Goal: Information Seeking & Learning: Learn about a topic

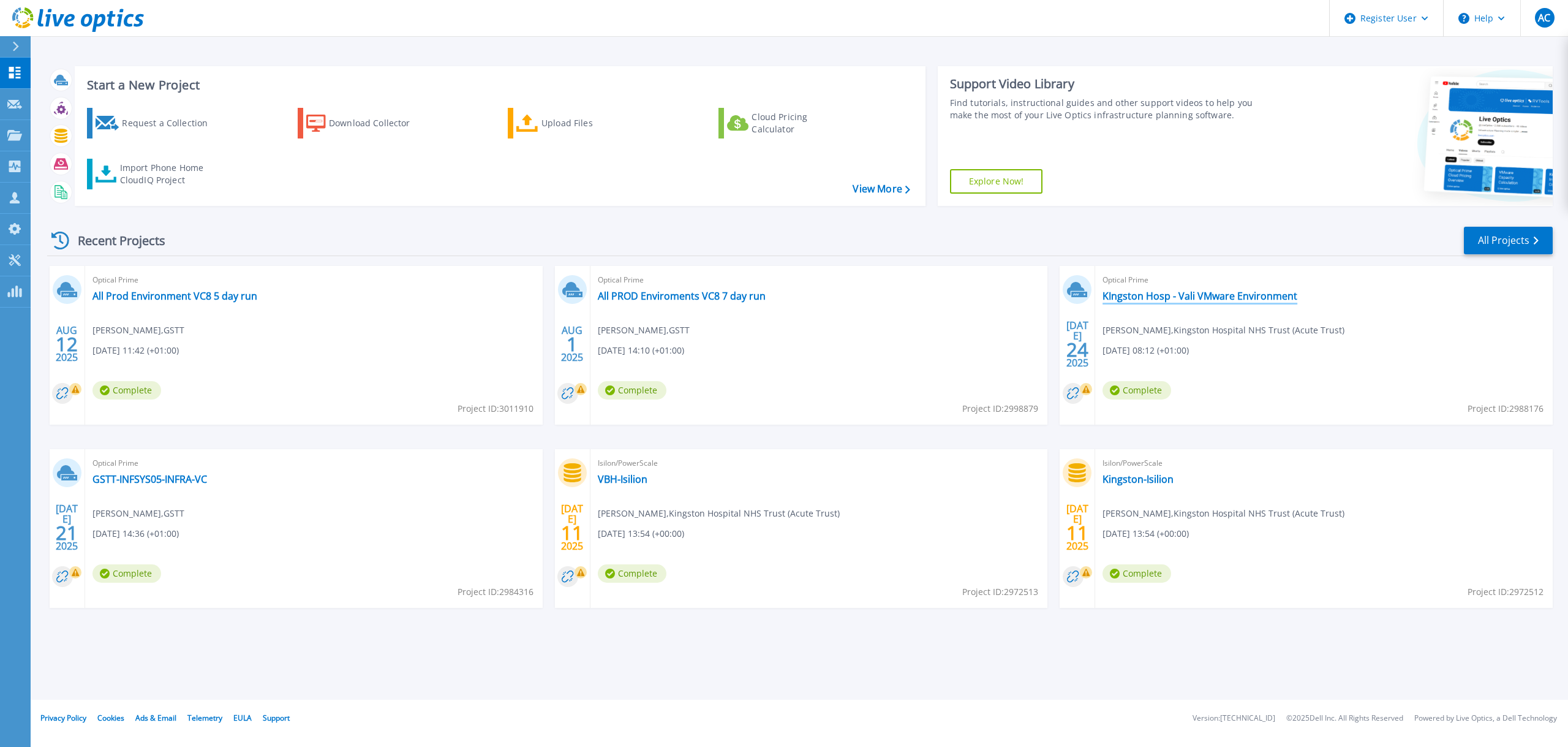
click at [1231, 298] on link "KIngston Hosp - Vali VMware Environment" at bounding box center [1200, 295] width 194 height 13
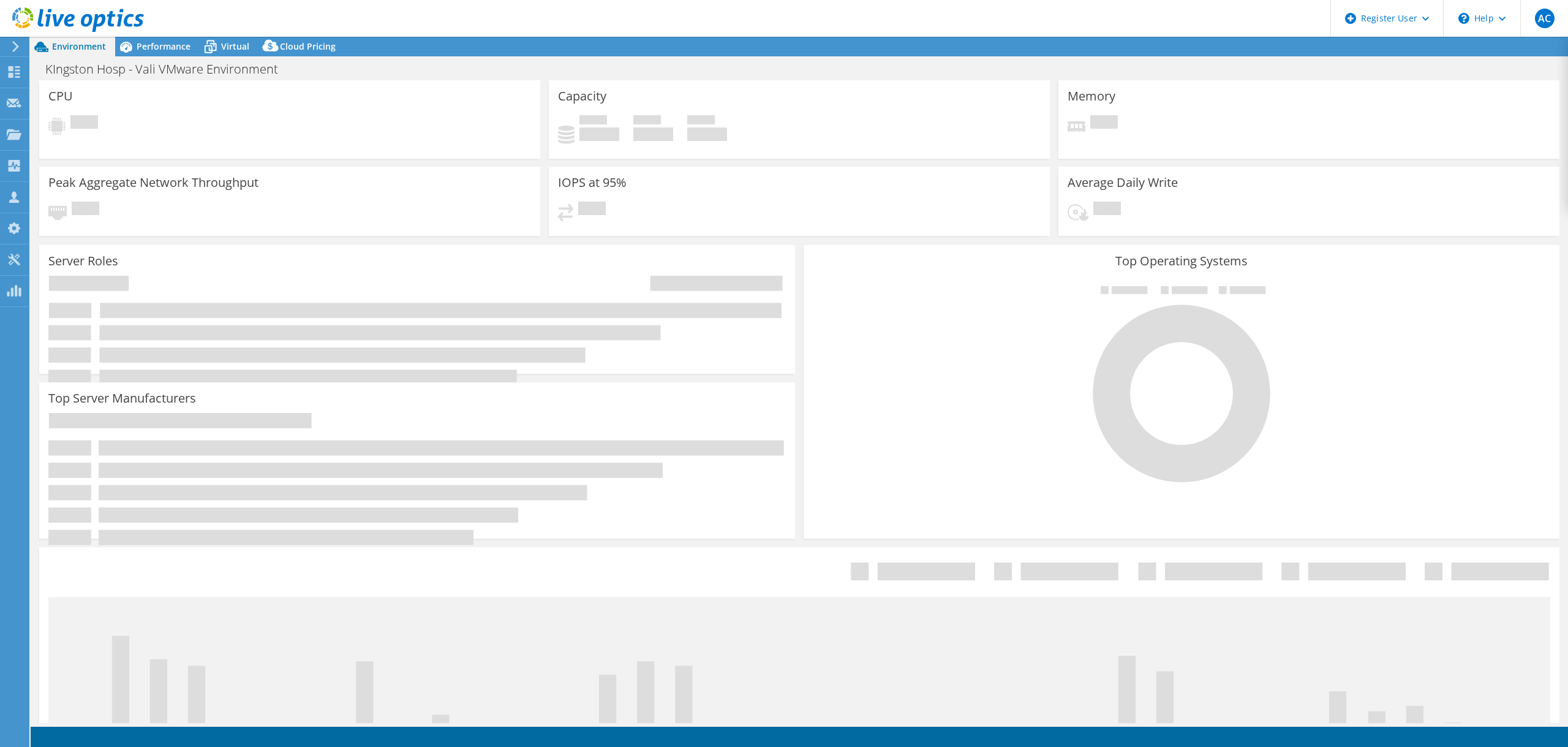
select select "USD"
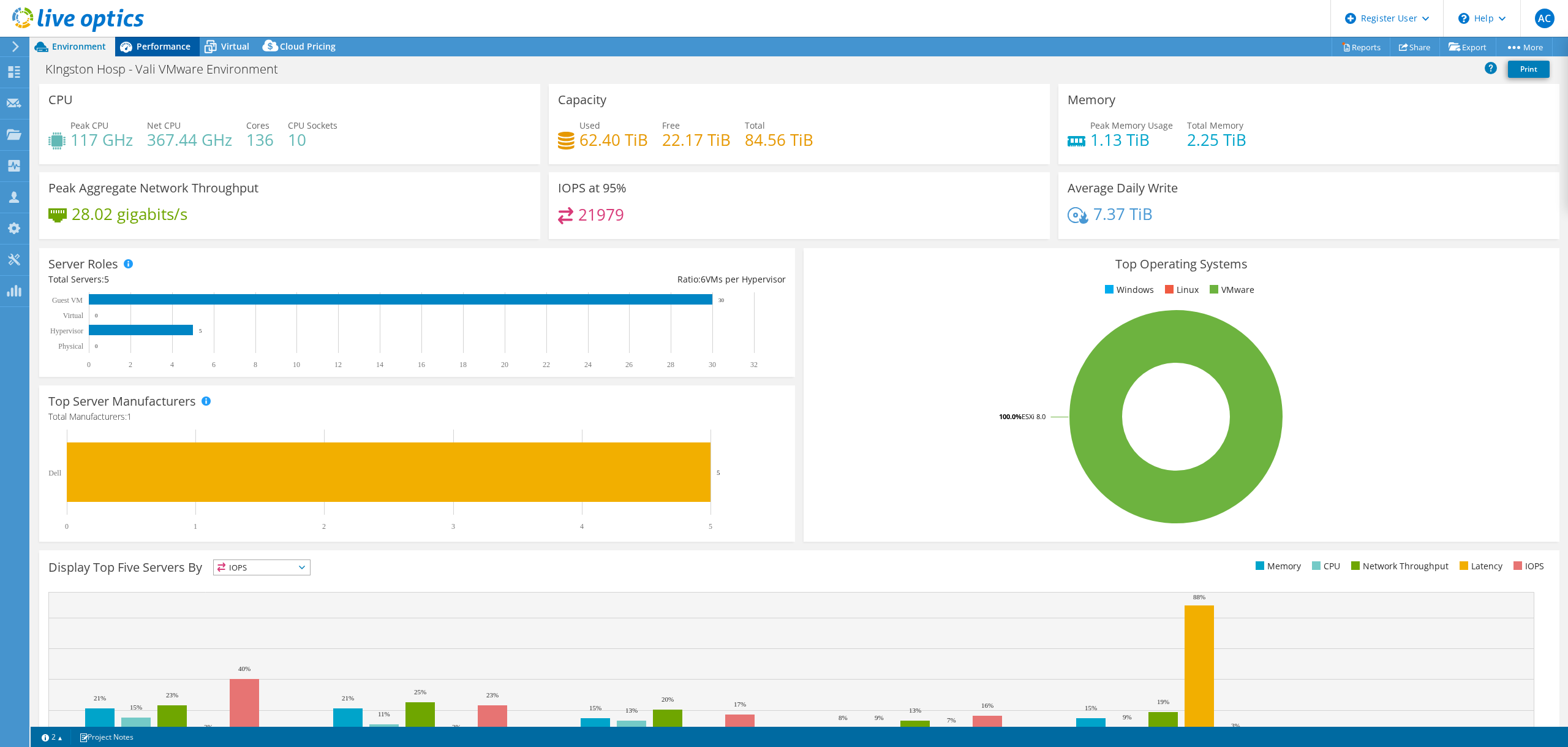
click at [177, 45] on span "Performance" at bounding box center [163, 46] width 54 height 12
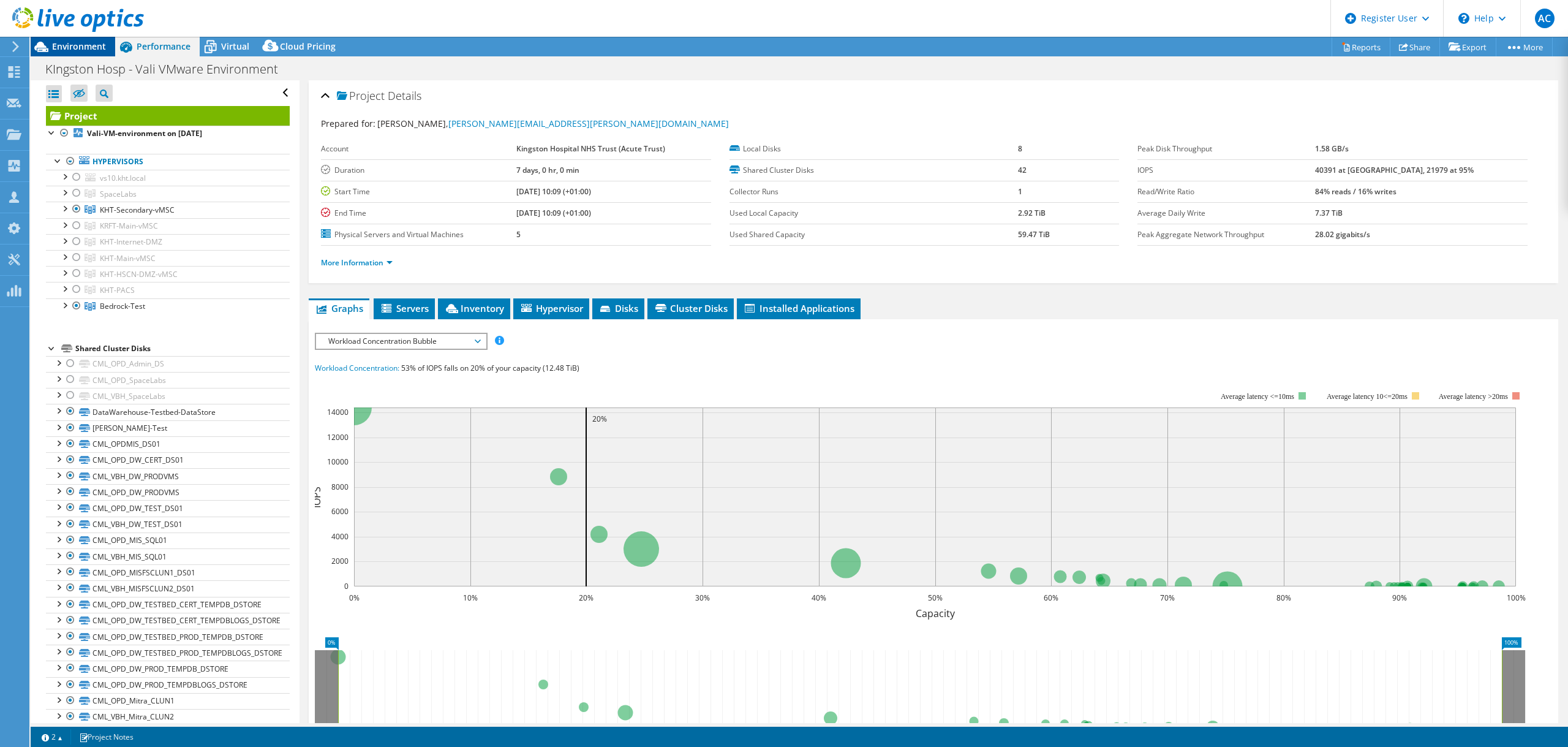
click at [89, 43] on span "Environment" at bounding box center [79, 46] width 54 height 12
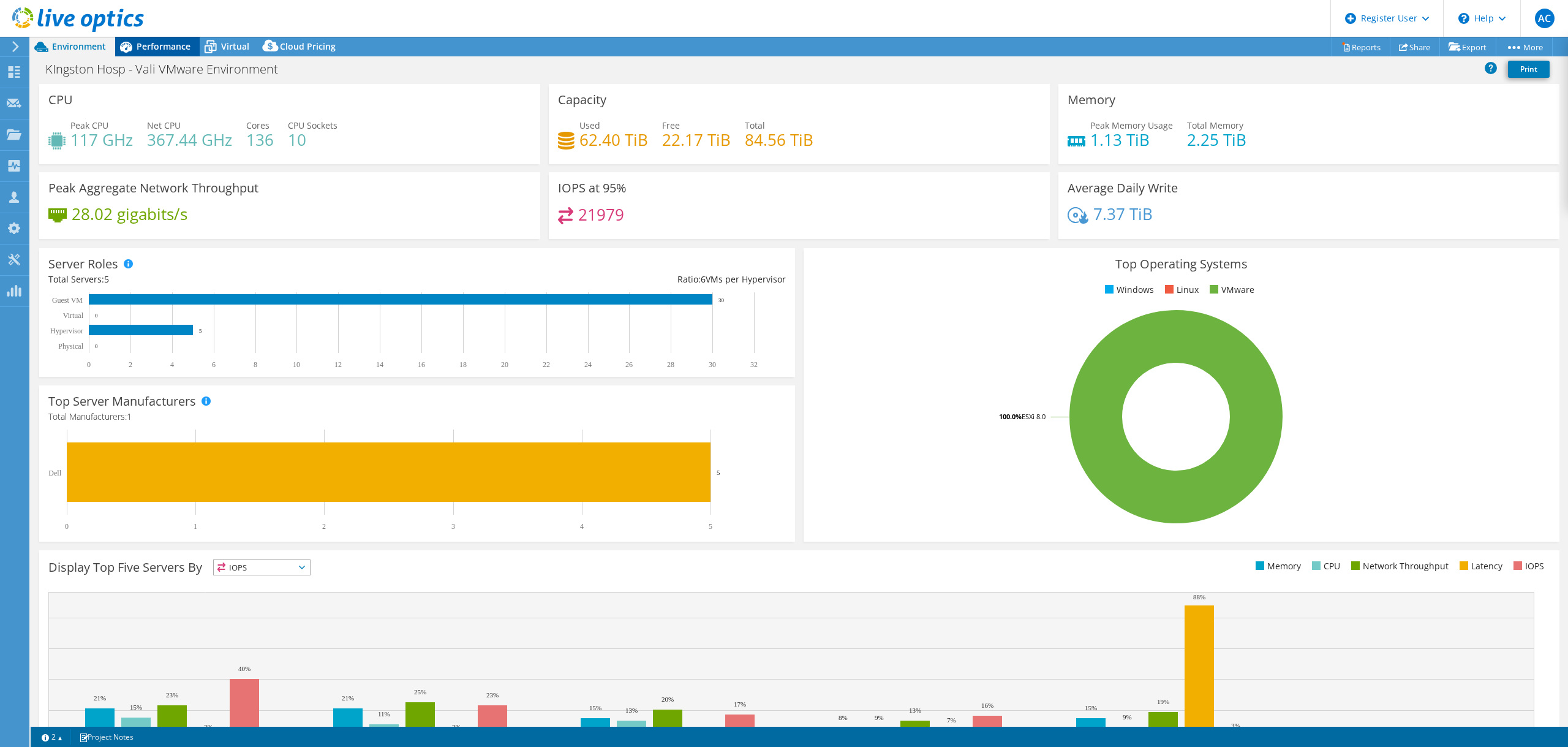
drag, startPoint x: 166, startPoint y: 42, endPoint x: 175, endPoint y: 45, distance: 9.5
click at [166, 43] on span "Performance" at bounding box center [163, 46] width 54 height 12
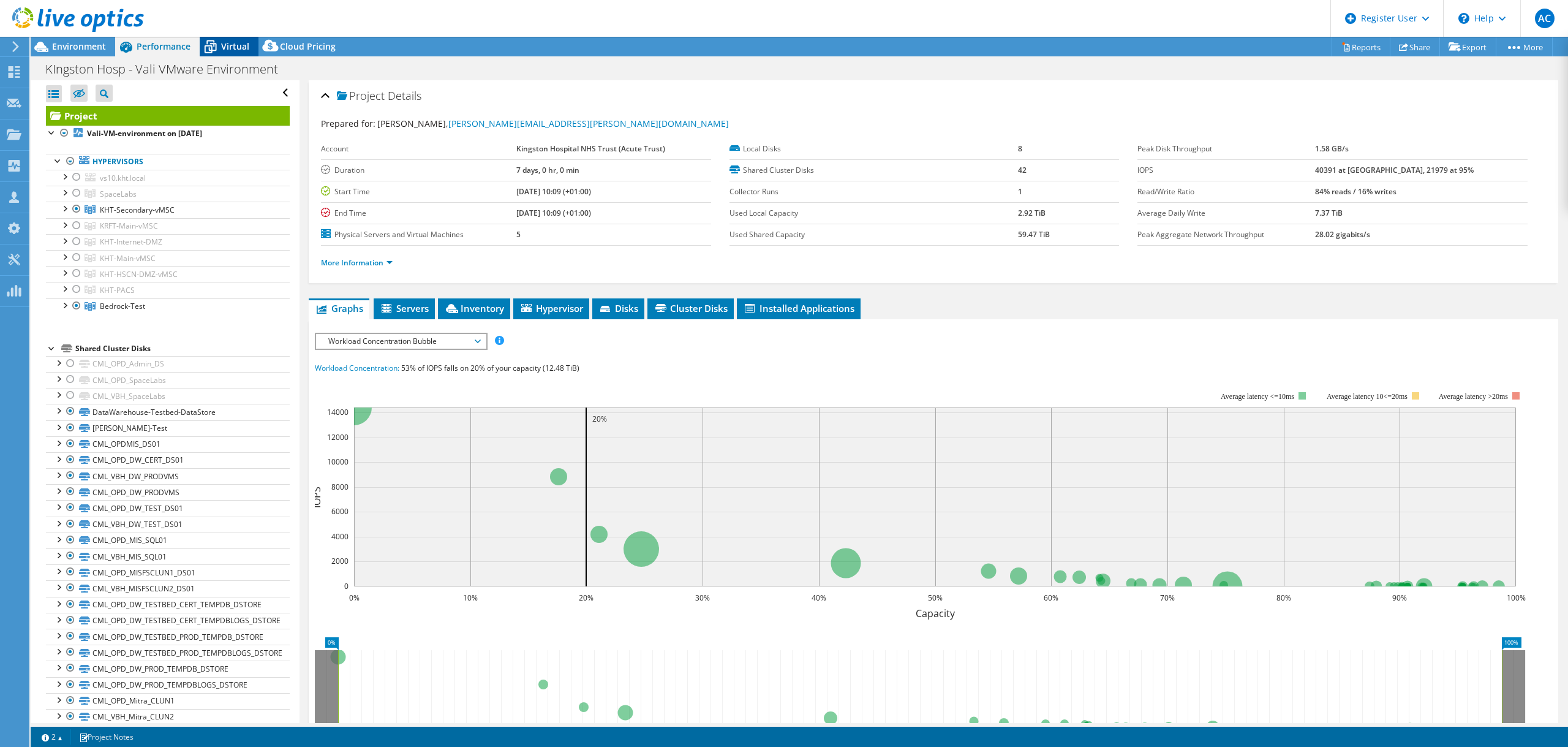
click at [242, 38] on div "Virtual" at bounding box center [229, 46] width 59 height 20
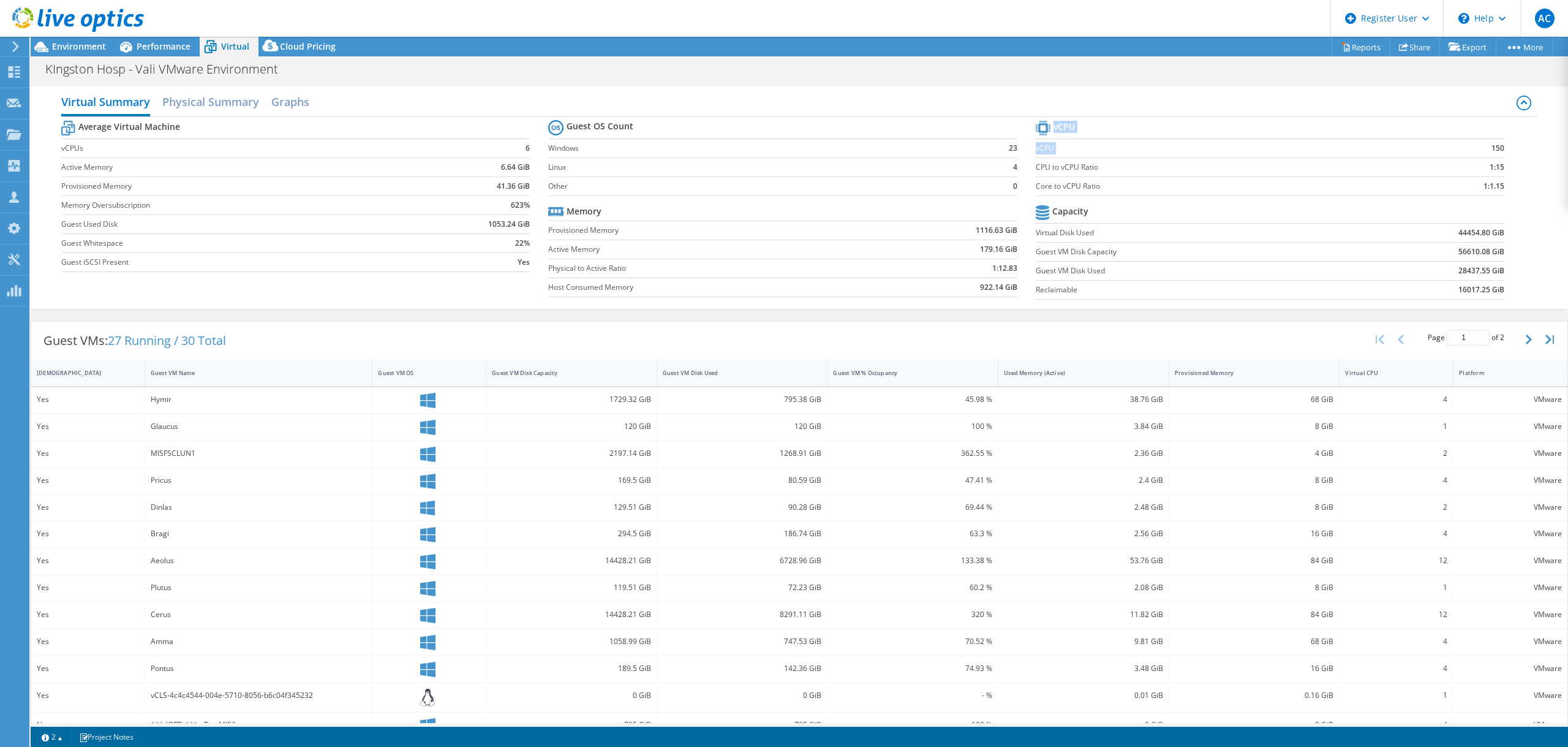
drag, startPoint x: 1483, startPoint y: 150, endPoint x: 1501, endPoint y: 153, distance: 18.2
click at [1501, 153] on section "vCPU vCPU 150 CPU to vCPU Ratio 1:15 Core to vCPU Ratio 1:1.15 Capacity Virtual…" at bounding box center [1279, 211] width 487 height 188
drag, startPoint x: 1472, startPoint y: 166, endPoint x: 1413, endPoint y: 197, distance: 66.6
click at [1471, 167] on td "1:15" at bounding box center [1451, 167] width 108 height 19
click at [1206, 234] on label "Virtual Disk Used" at bounding box center [1189, 233] width 307 height 13
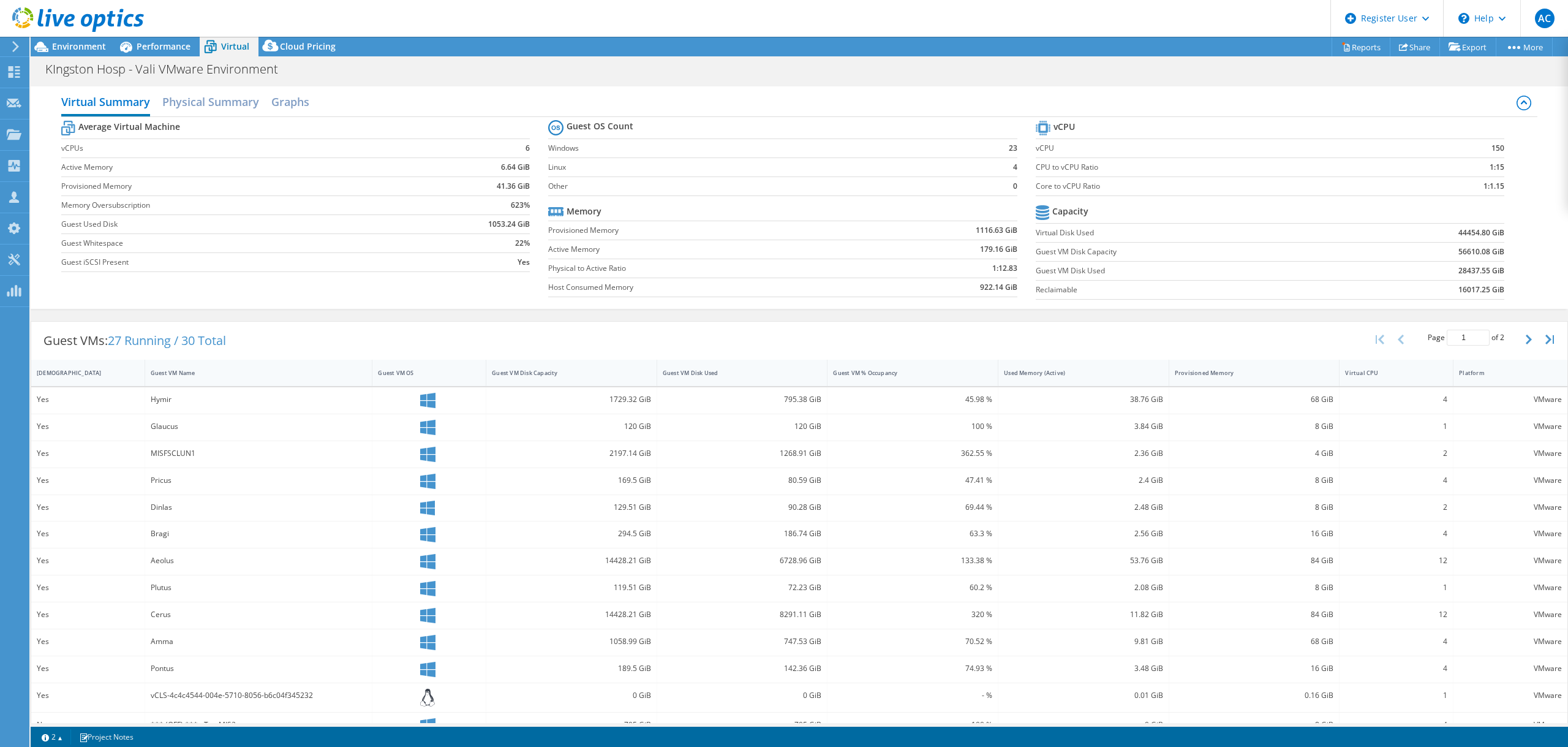
click at [1467, 192] on td "1:1.15" at bounding box center [1451, 186] width 108 height 19
drag, startPoint x: 155, startPoint y: 49, endPoint x: 106, endPoint y: 62, distance: 50.7
click at [151, 55] on div "Performance" at bounding box center [157, 46] width 85 height 20
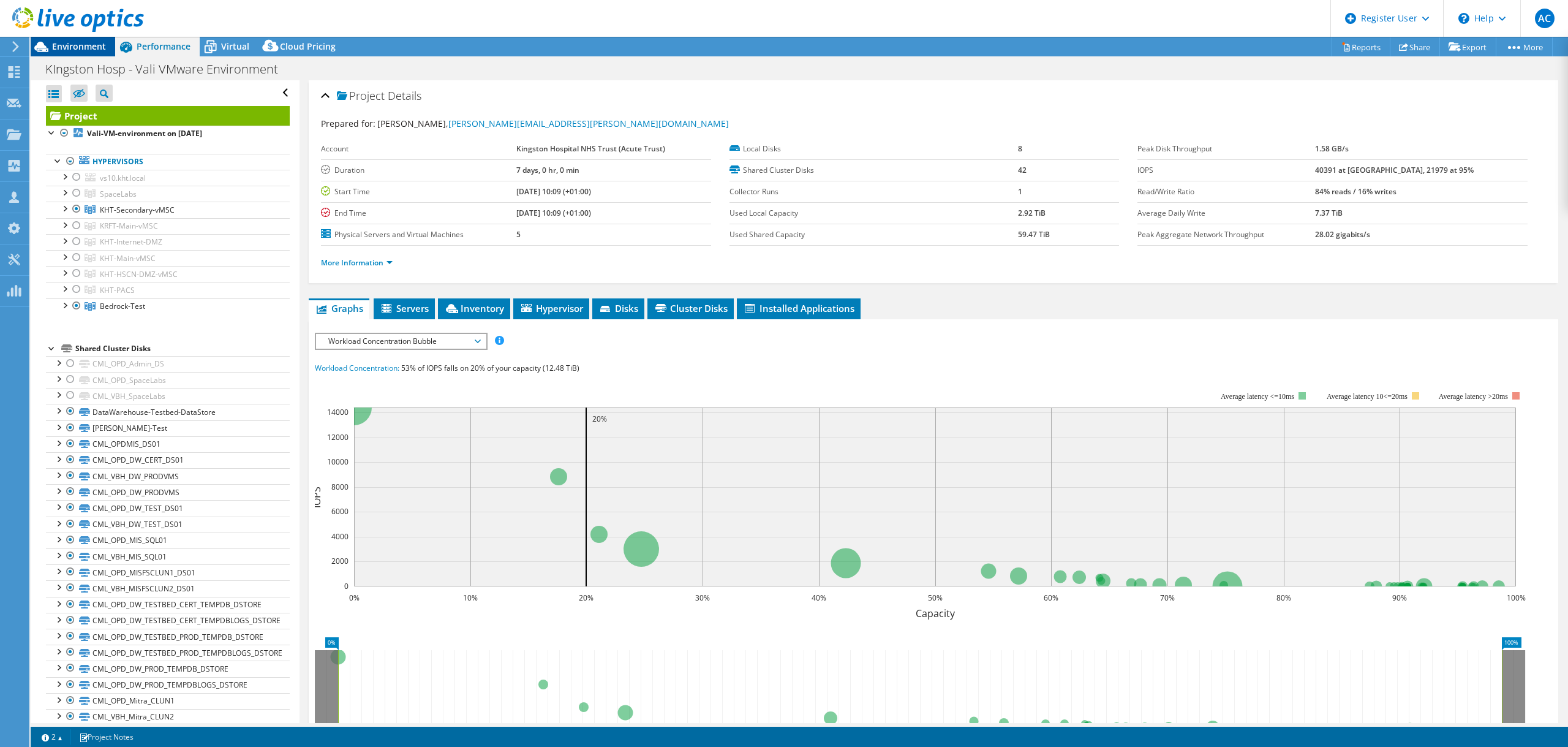
click at [98, 51] on span "Environment" at bounding box center [79, 46] width 54 height 12
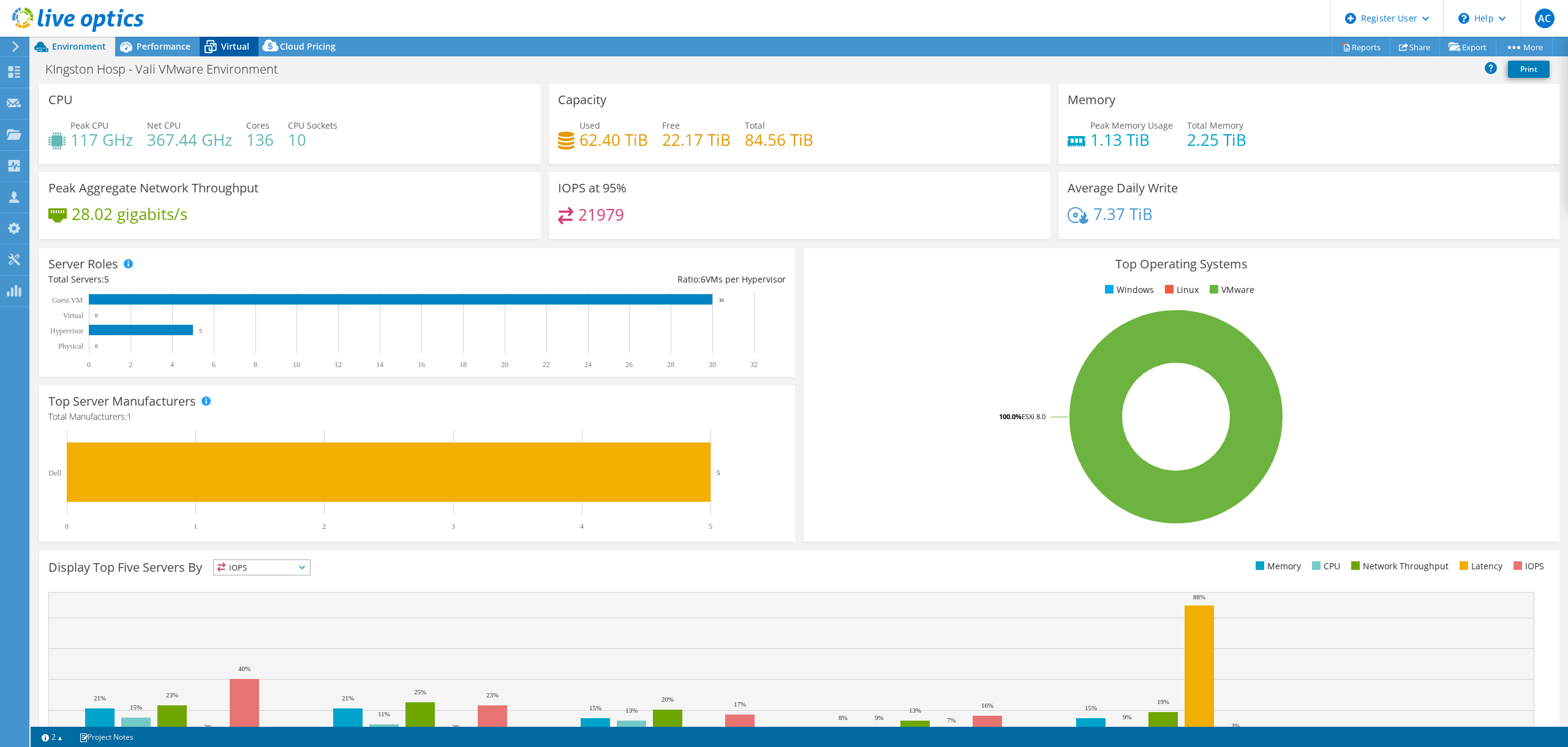
click at [245, 52] on span "Virtual" at bounding box center [235, 46] width 28 height 12
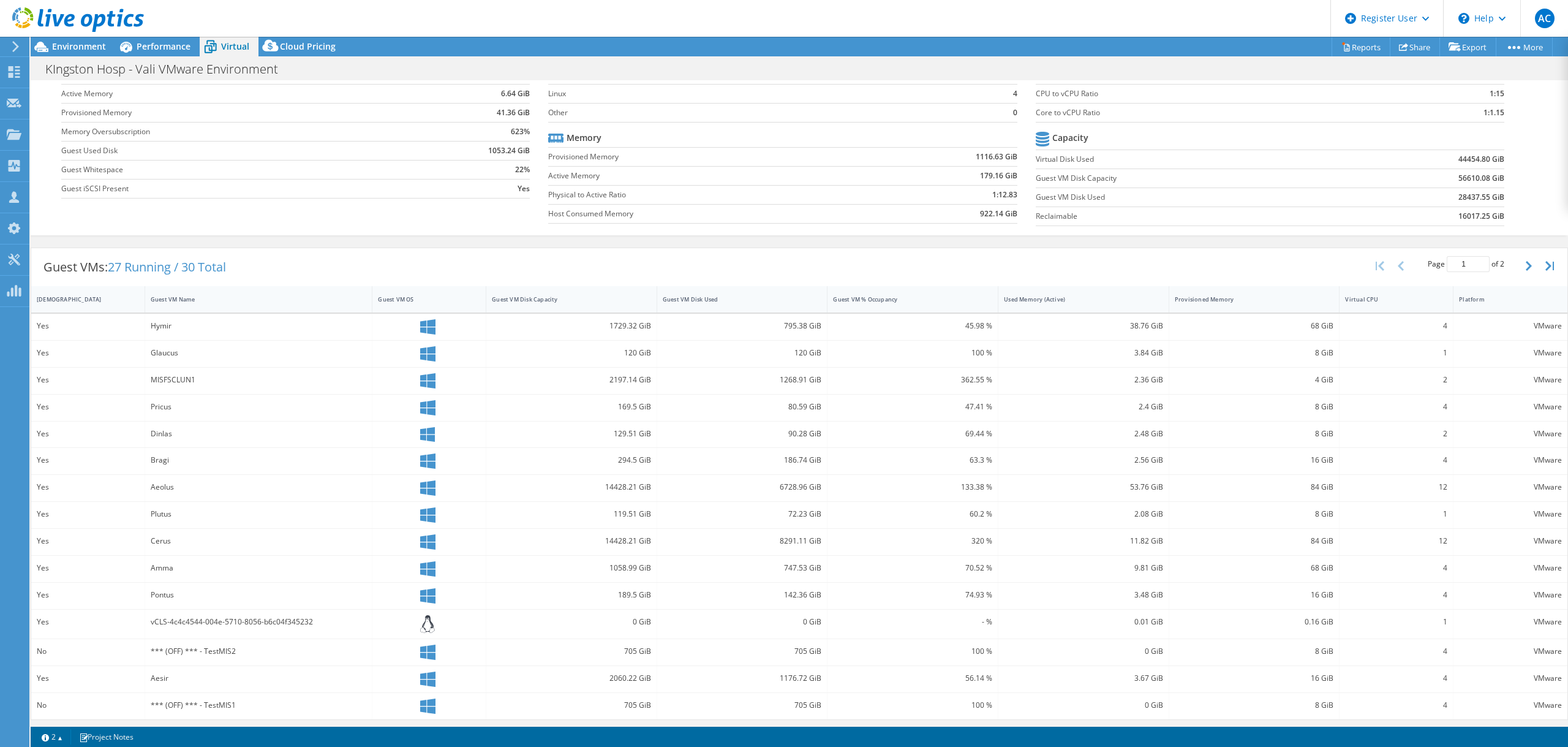
scroll to position [77, 0]
click at [953, 626] on div "- %" at bounding box center [913, 620] width 171 height 29
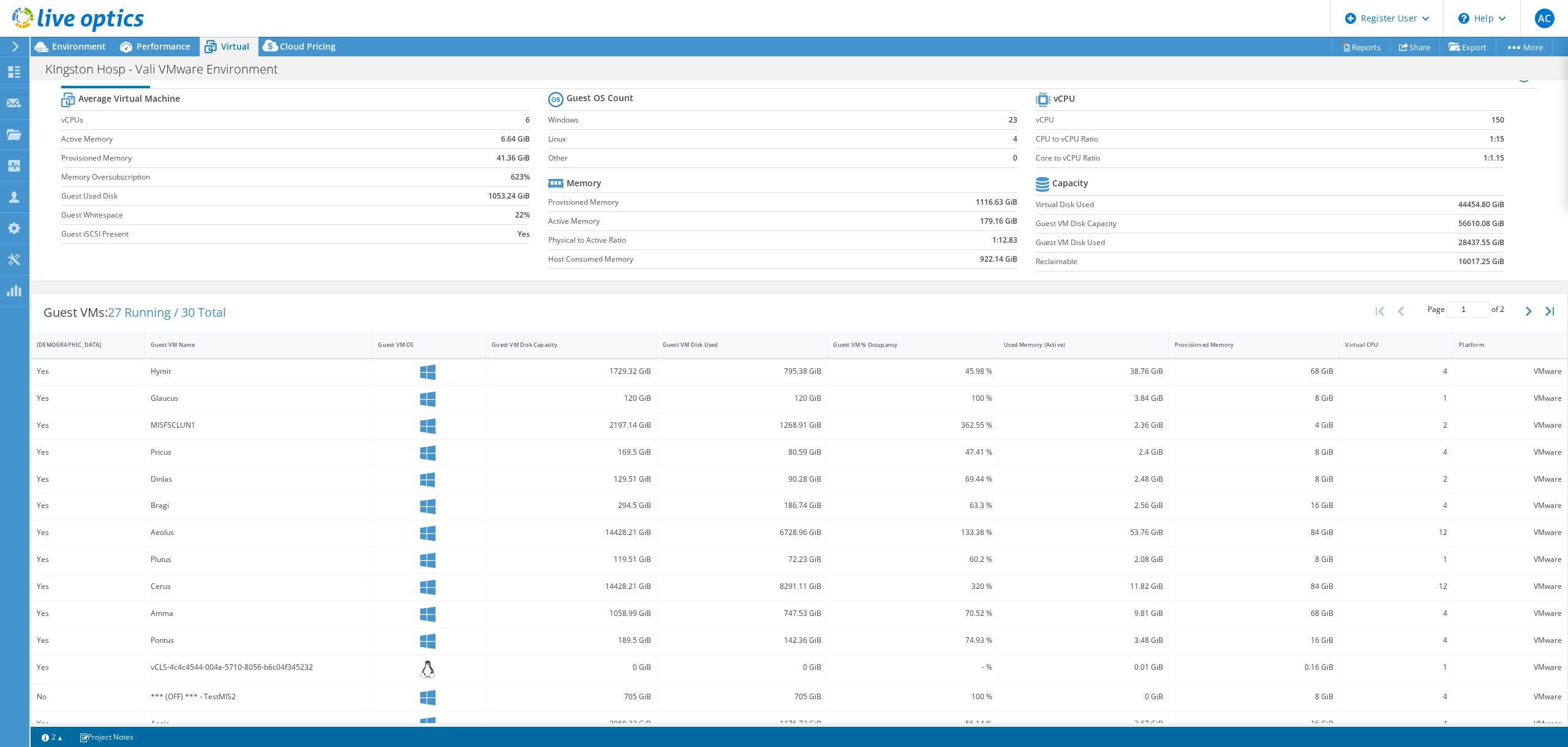
scroll to position [0, 0]
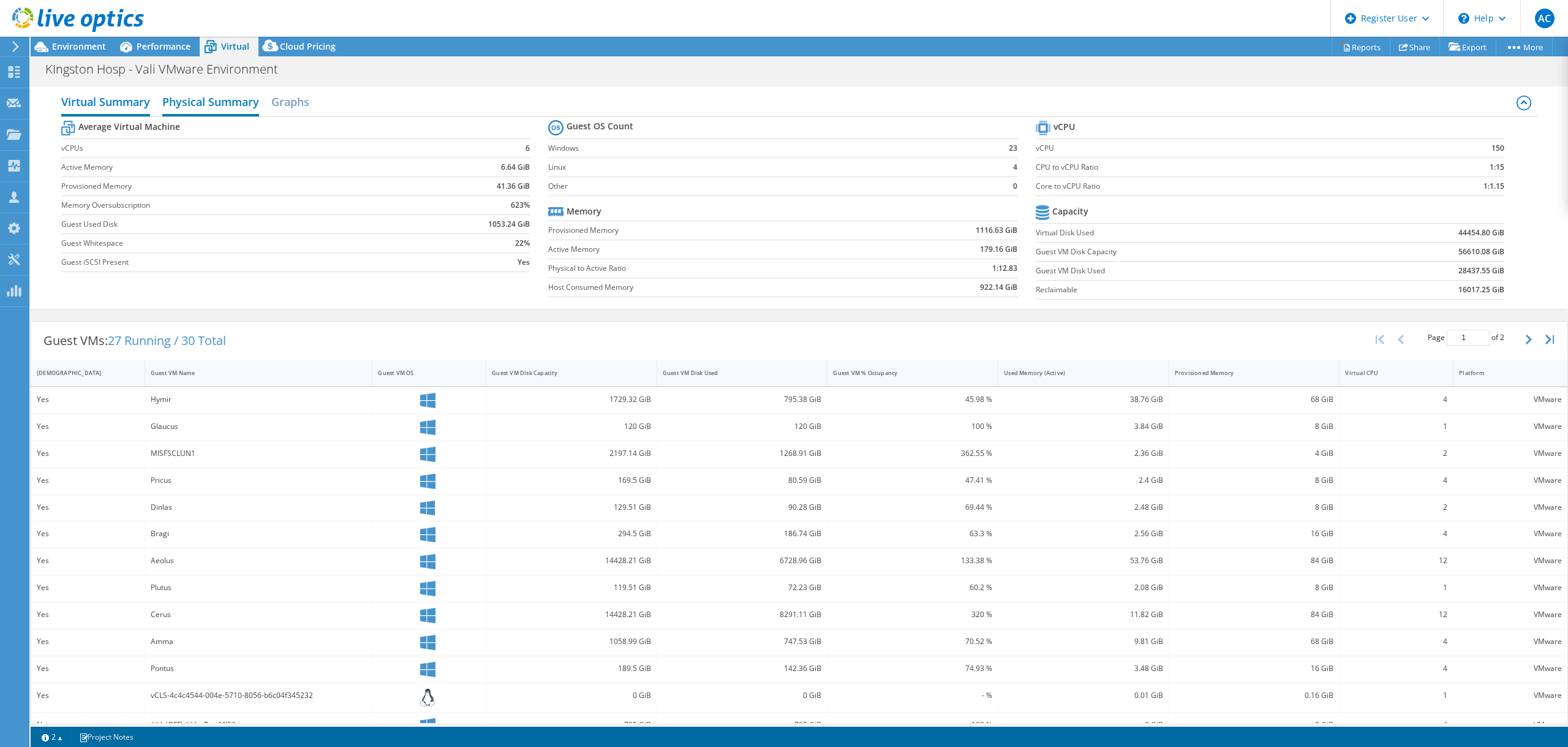
click at [245, 100] on h2 "Physical Summary" at bounding box center [210, 102] width 96 height 27
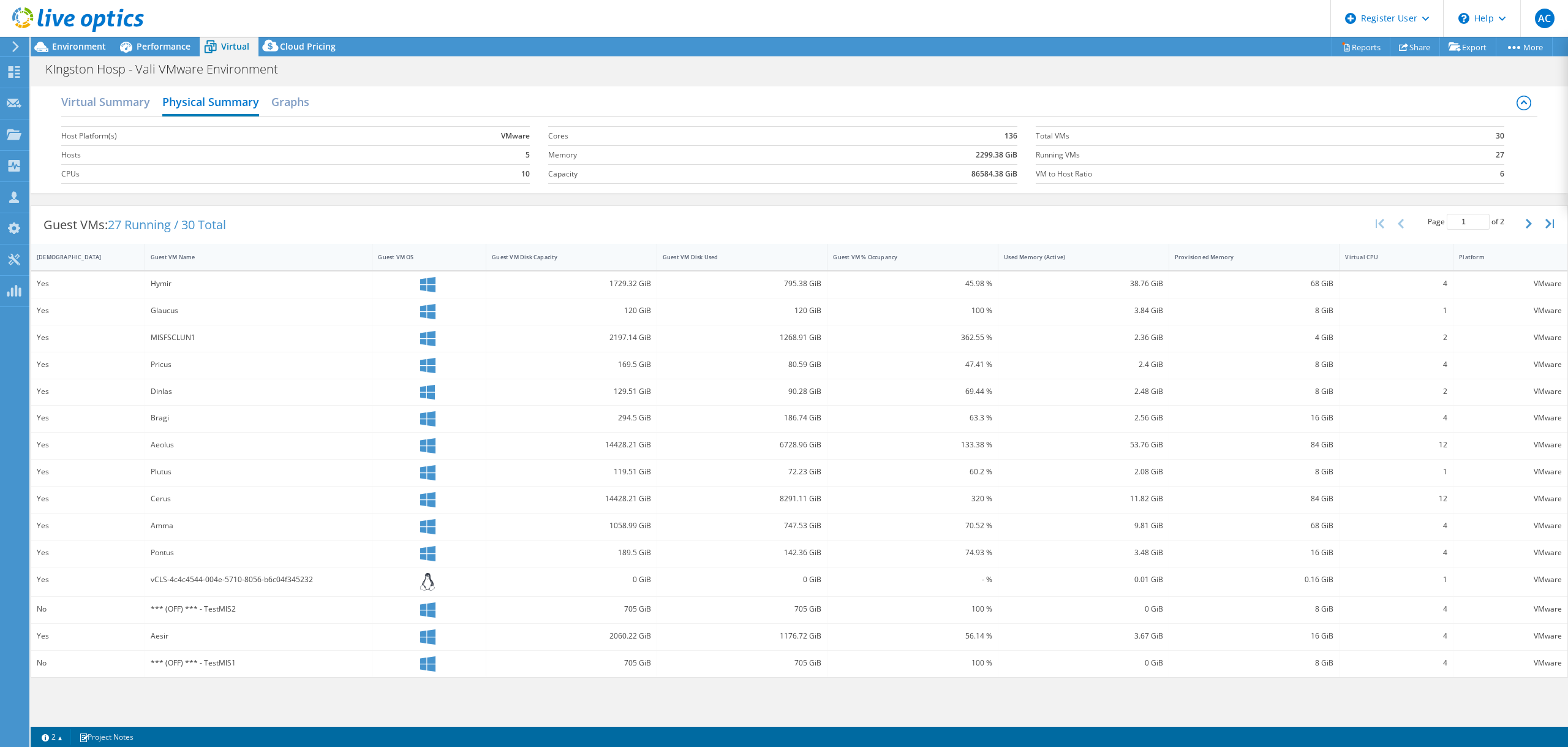
click at [289, 86] on div "Virtual Summary Physical Summary Graphs Host Platform(s) VMware Hosts 5 CPUs 10…" at bounding box center [799, 139] width 1537 height 107
click at [295, 92] on h2 "Graphs" at bounding box center [290, 102] width 38 height 27
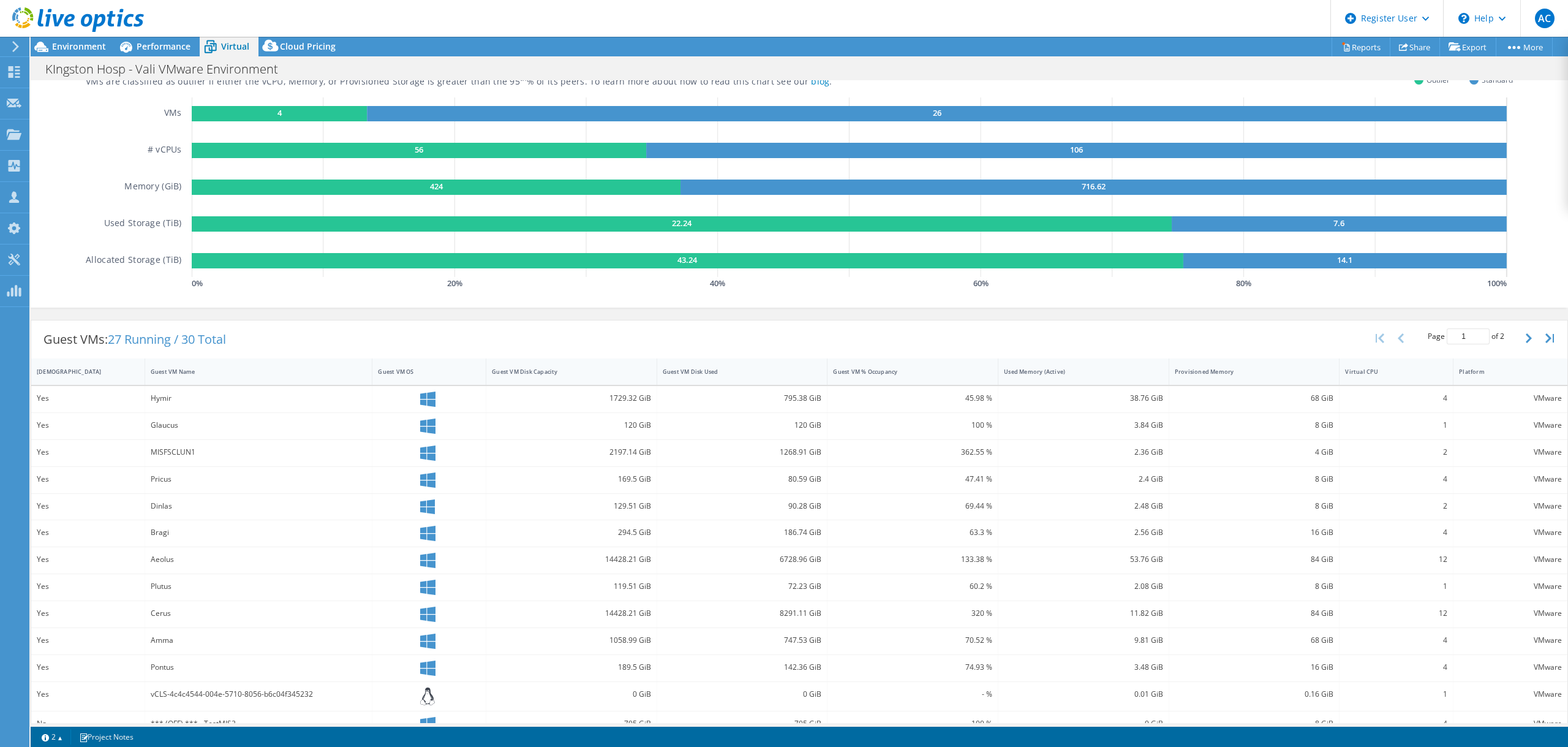
scroll to position [172, 0]
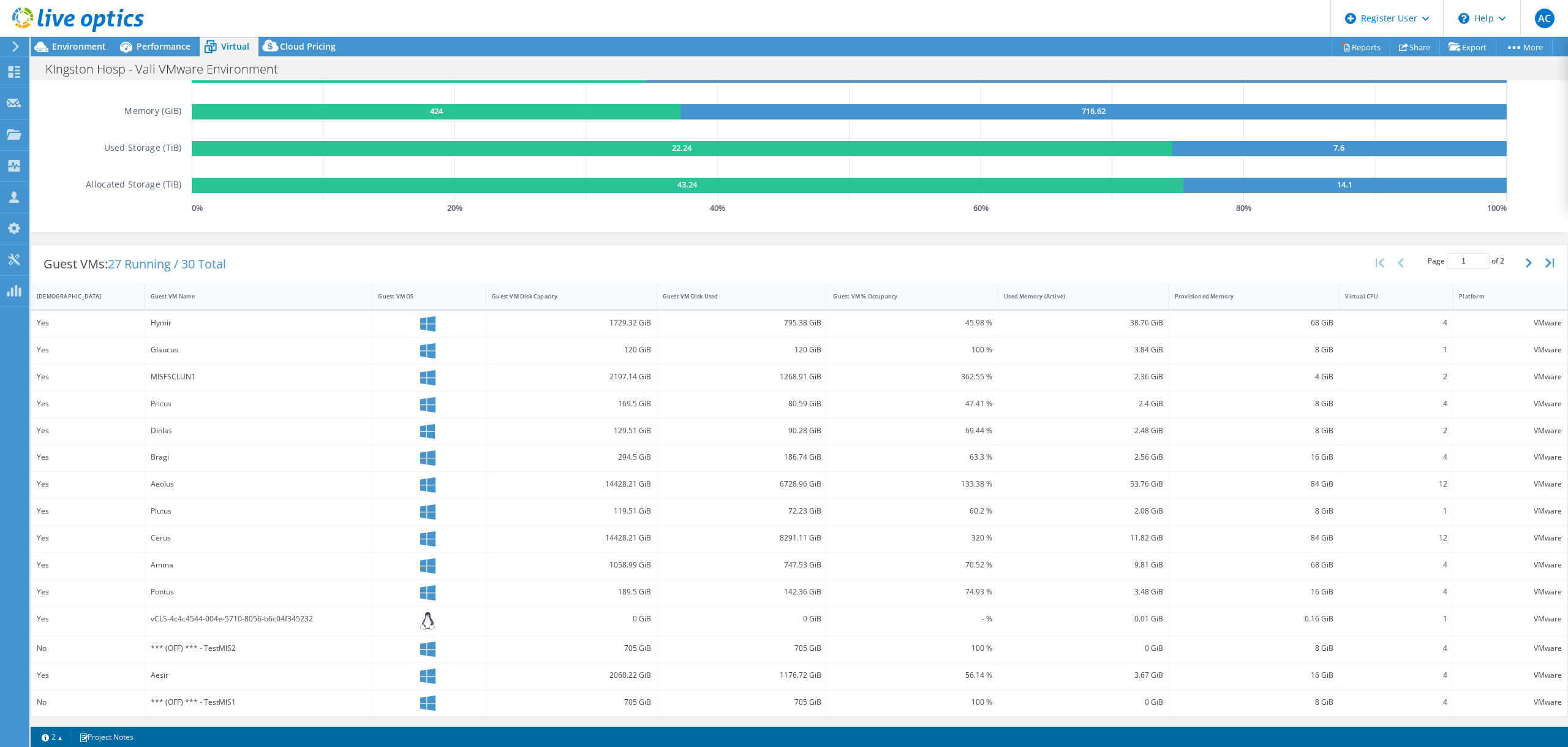
click at [74, 238] on div "Guest VMs: 27 Running / 30 Total Page 1 of 2 5 rows 10 rows 20 rows 25 rows 50 …" at bounding box center [799, 480] width 1537 height 485
click at [162, 48] on span "Performance" at bounding box center [163, 46] width 54 height 12
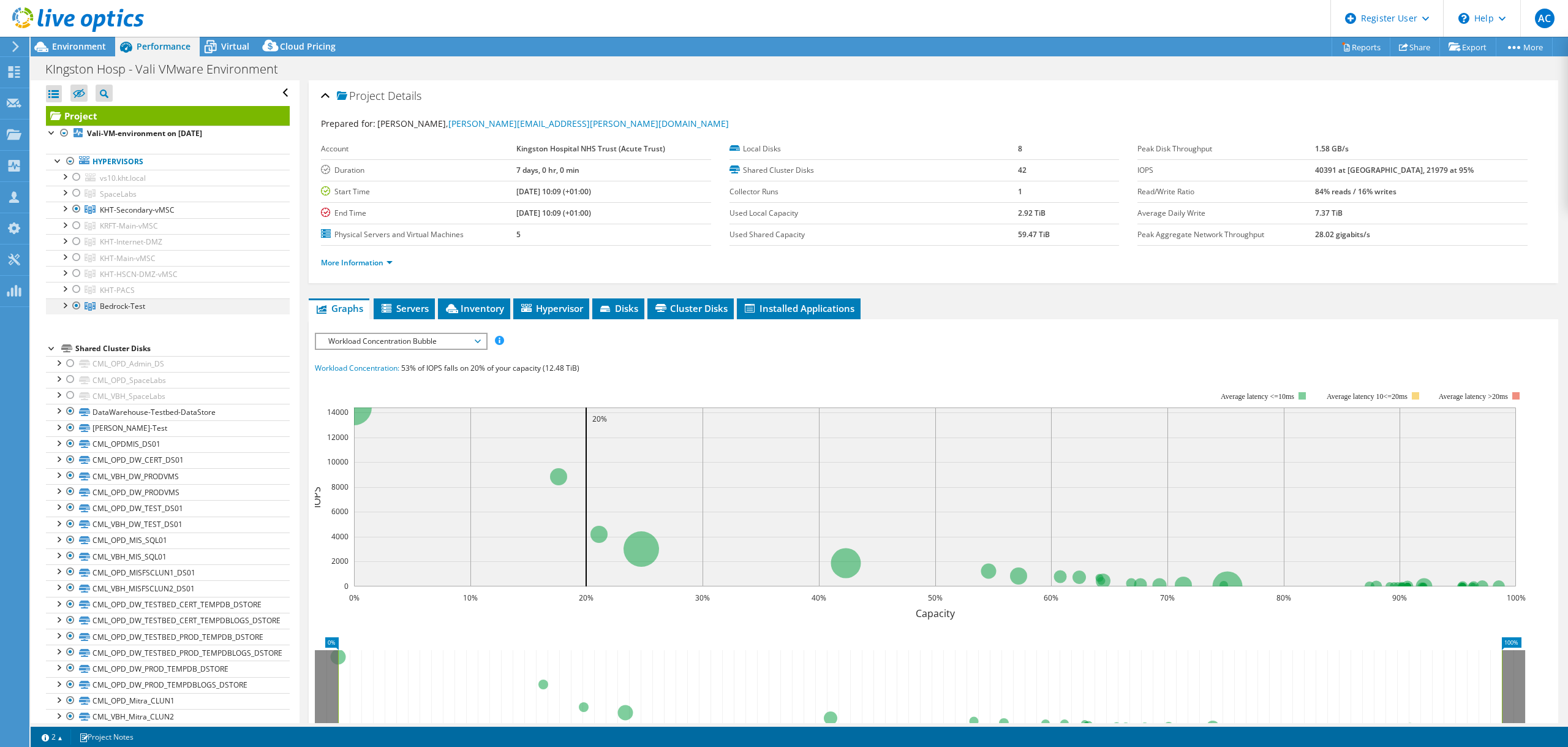
click at [68, 304] on div at bounding box center [64, 304] width 13 height 13
click at [63, 210] on div at bounding box center [64, 208] width 13 height 13
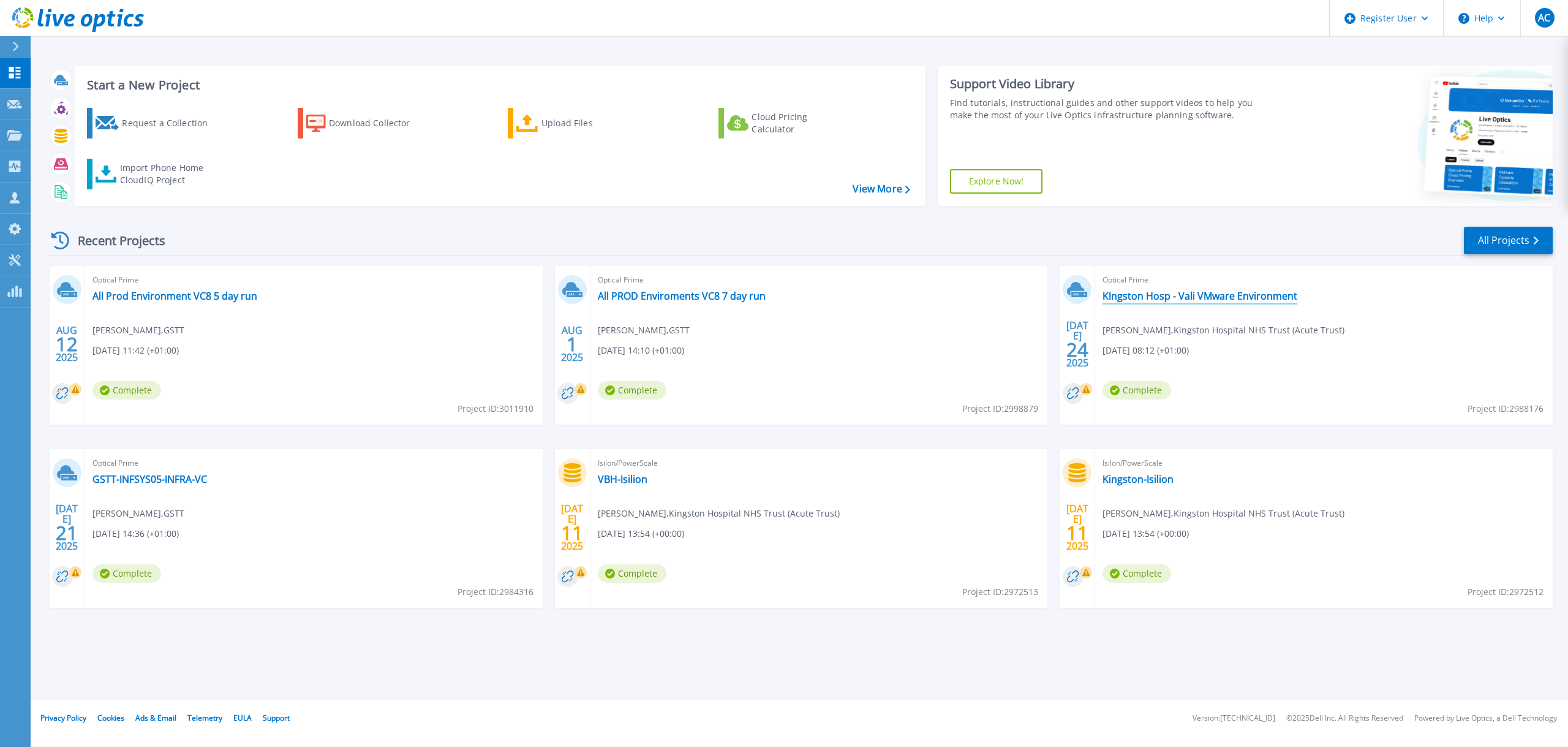
click at [1224, 292] on link "KIngston Hosp - Vali VMware Environment" at bounding box center [1200, 295] width 194 height 13
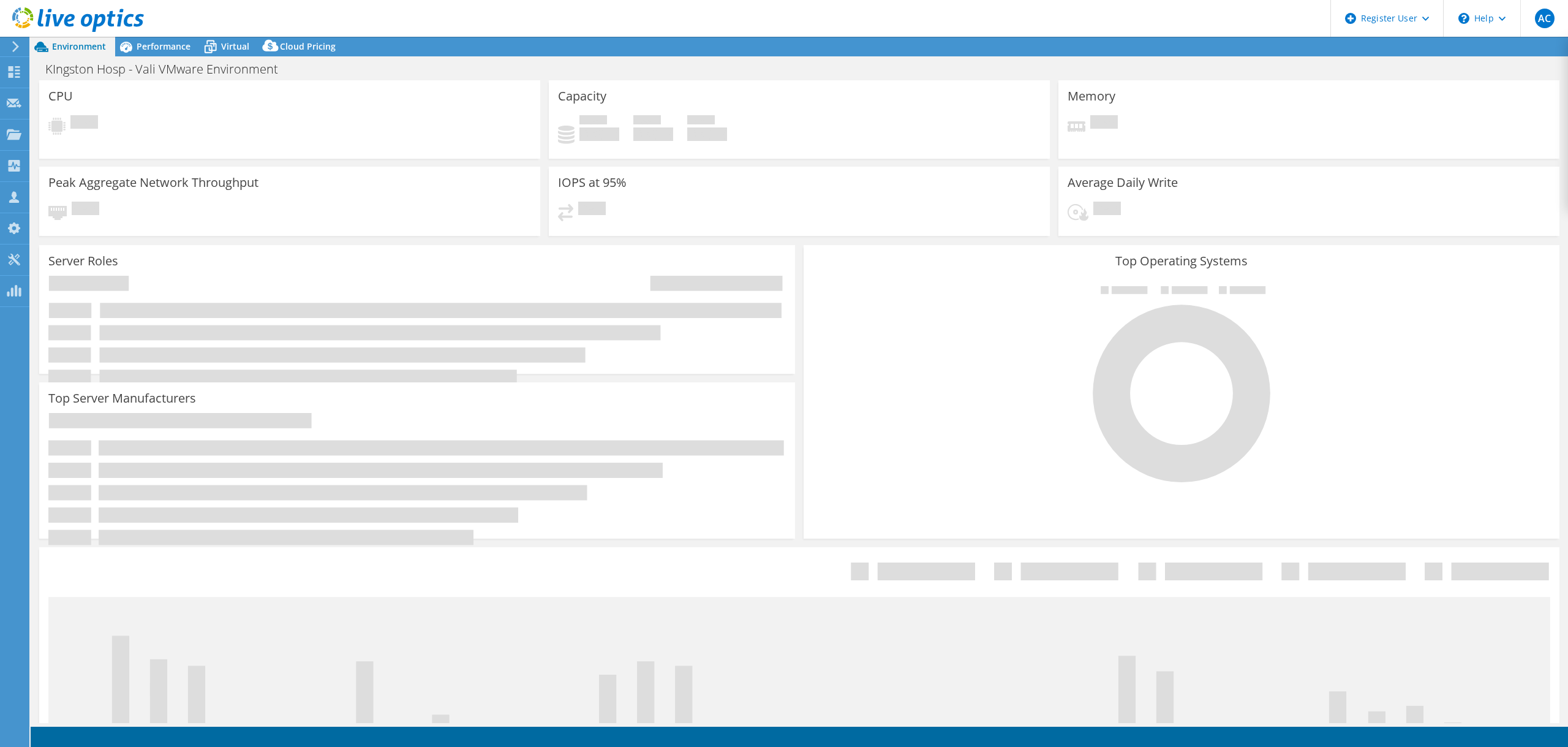
select select "USD"
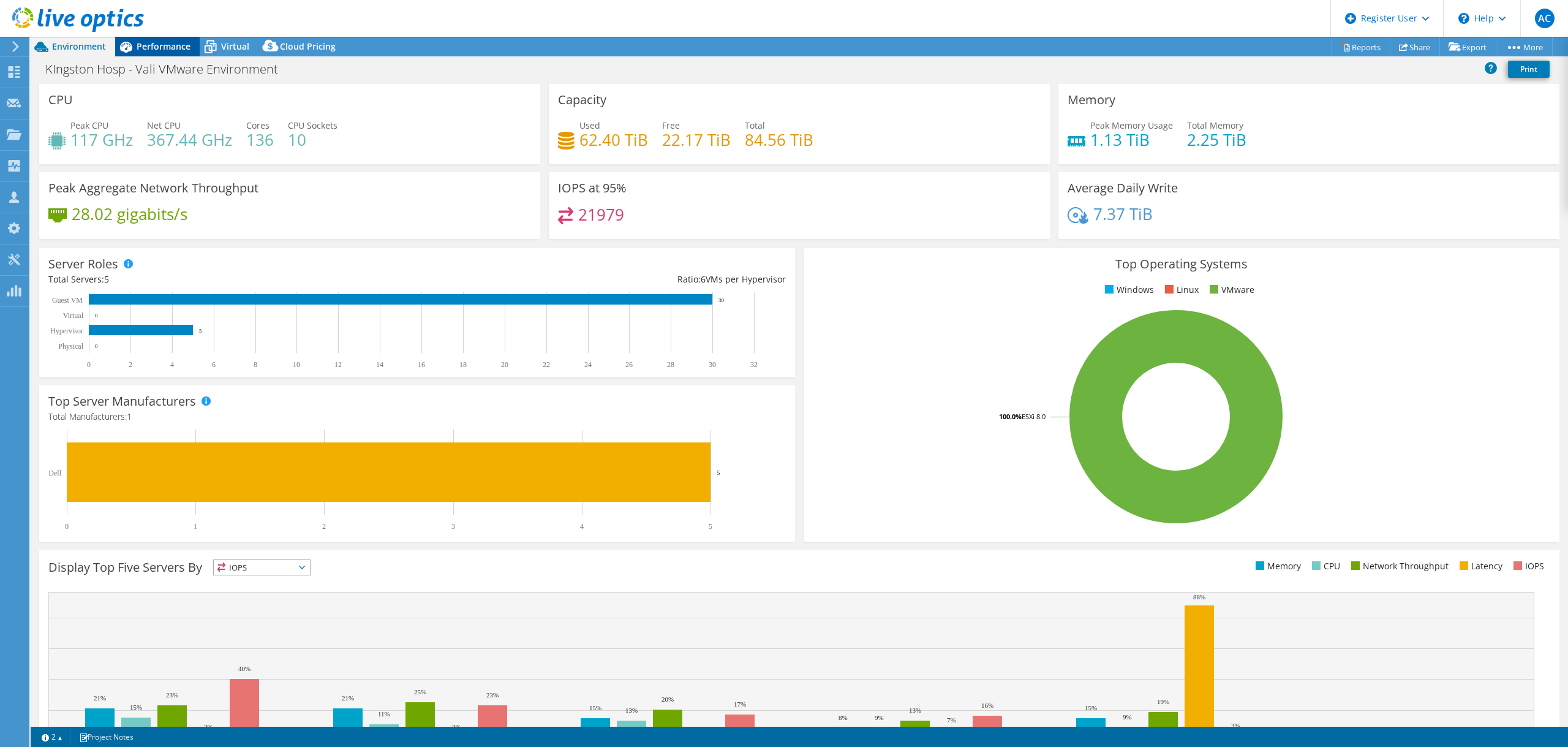
click at [183, 52] on div "Performance" at bounding box center [157, 46] width 85 height 20
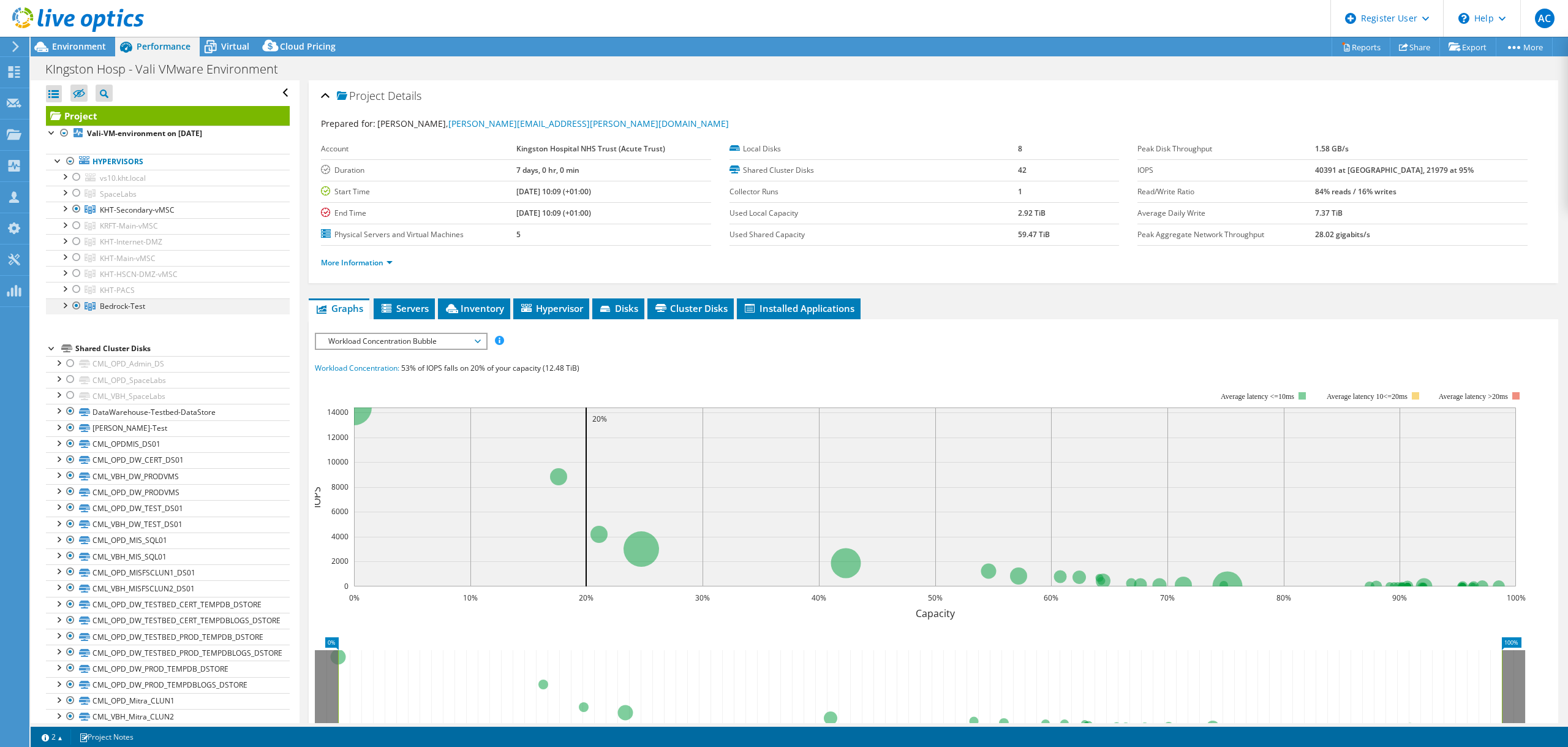
click at [64, 305] on div at bounding box center [64, 304] width 13 height 13
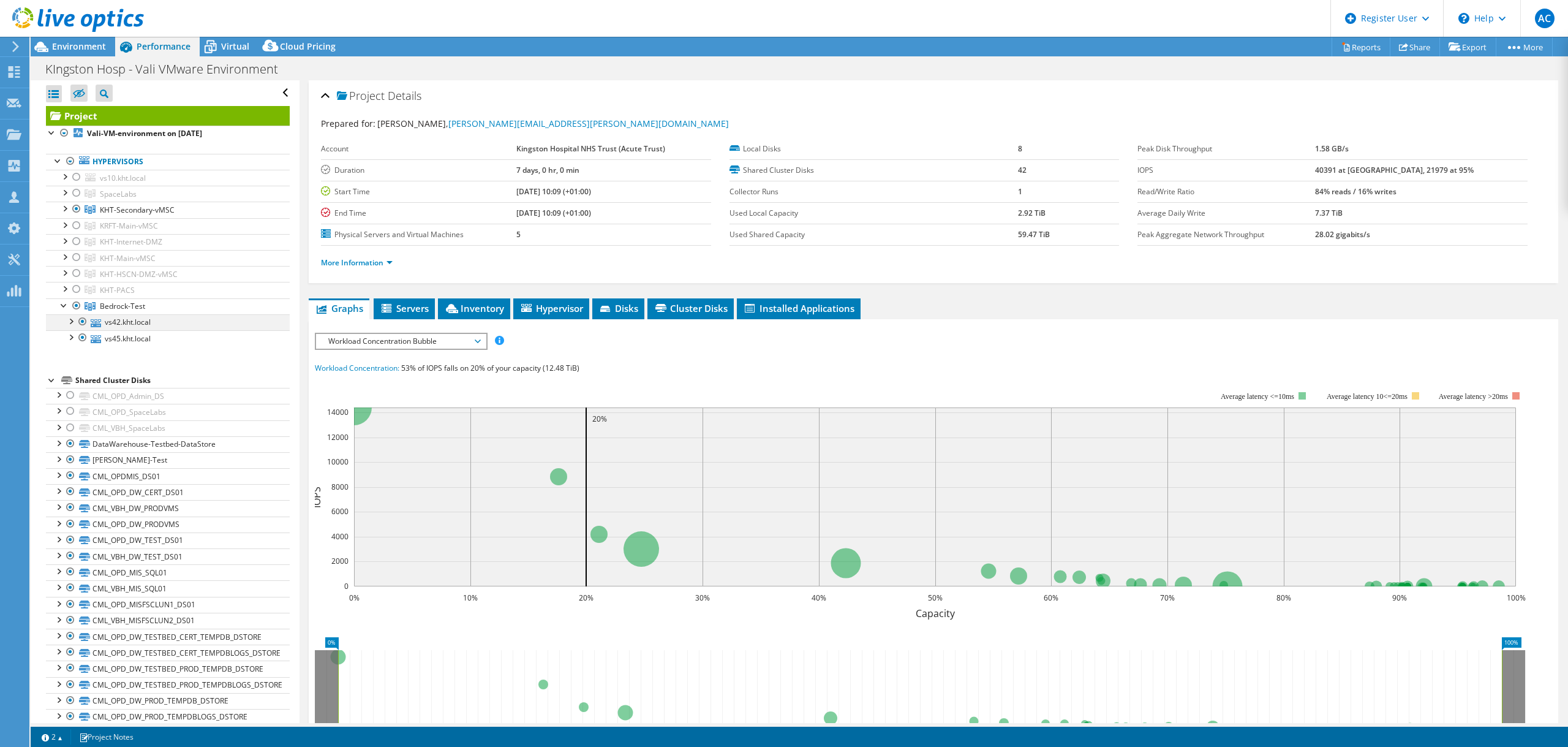
click at [74, 321] on div at bounding box center [70, 320] width 13 height 13
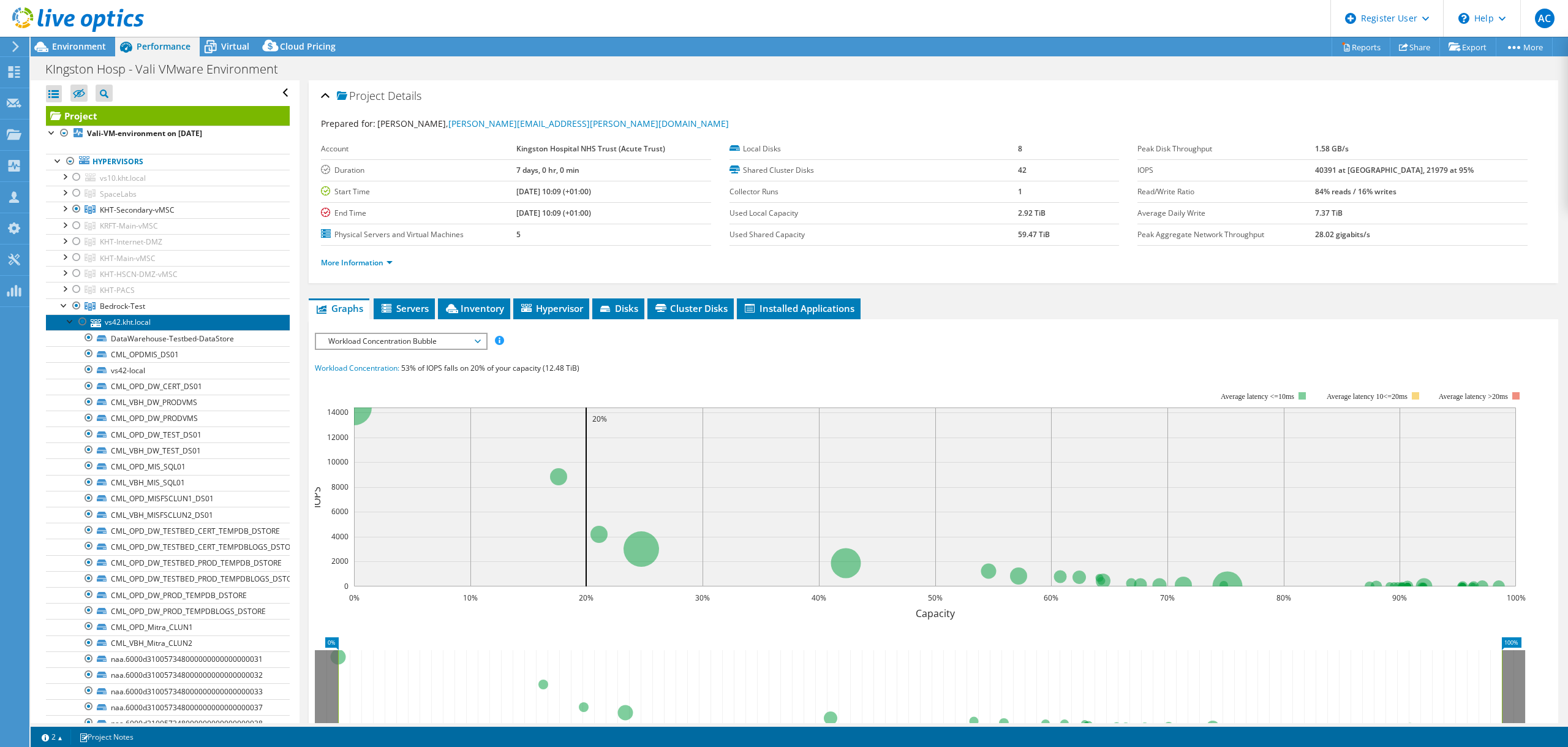
click at [144, 323] on link "vs42.kht.local" at bounding box center [167, 323] width 244 height 16
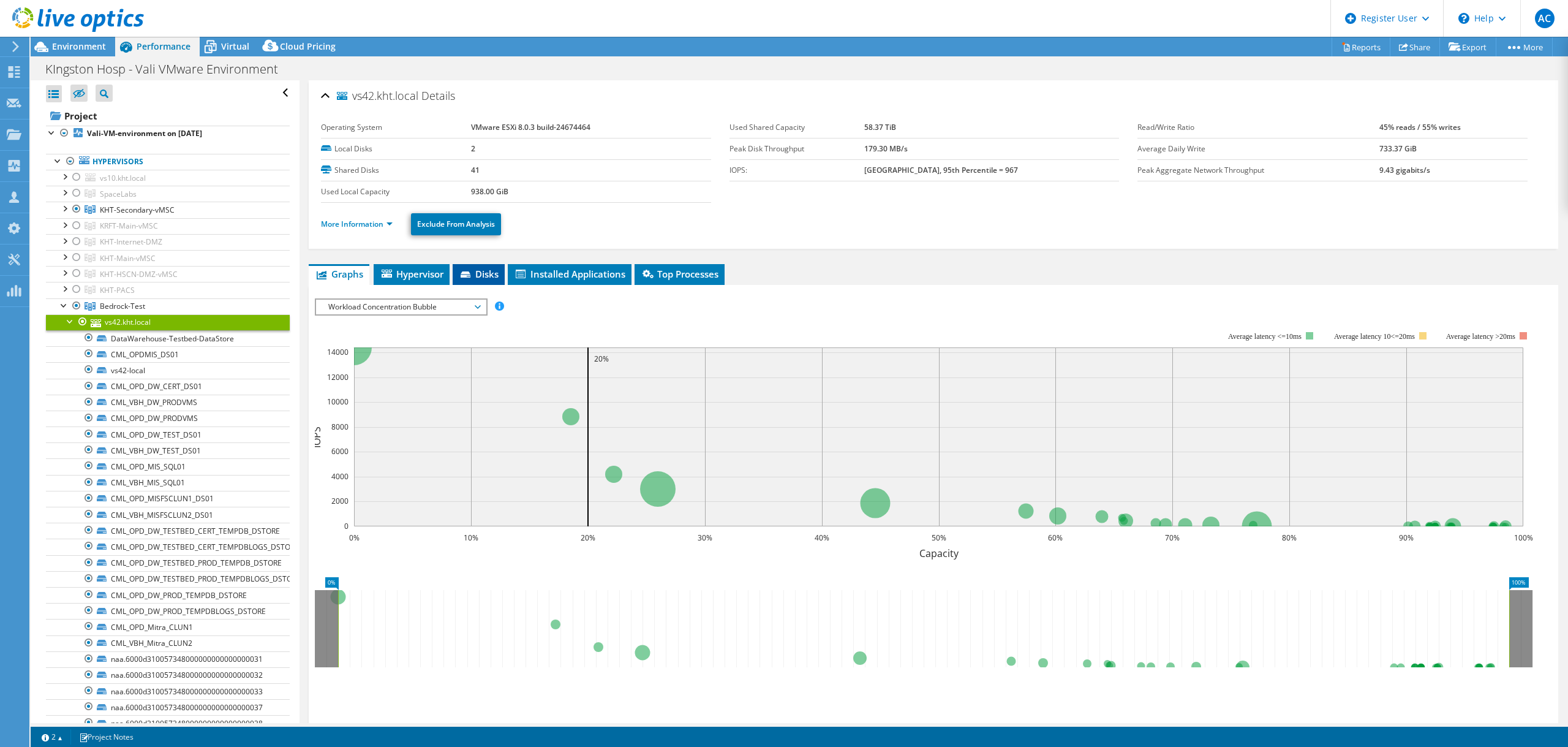
click at [471, 271] on icon at bounding box center [466, 275] width 13 height 8
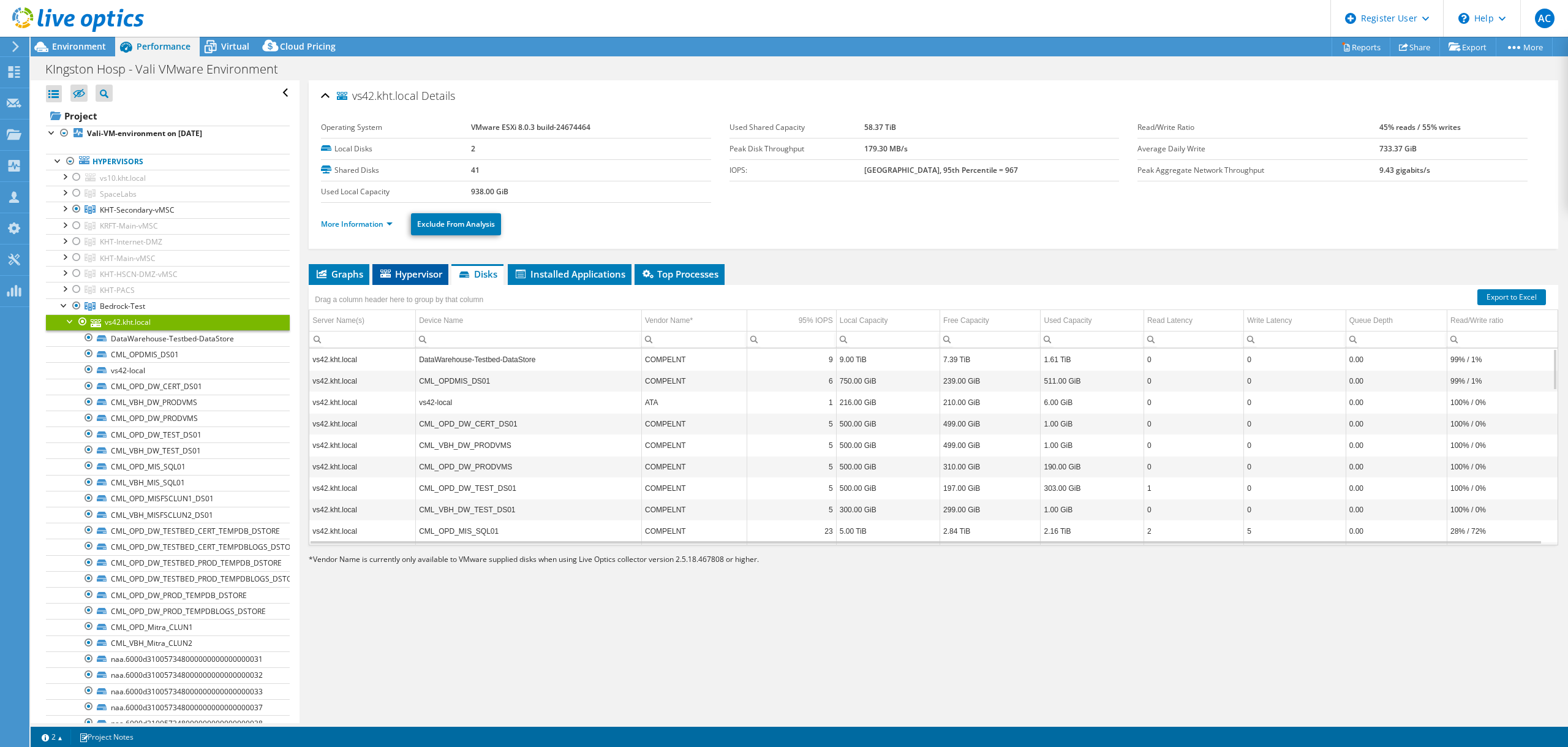
click at [412, 271] on span "Hypervisor" at bounding box center [410, 273] width 63 height 13
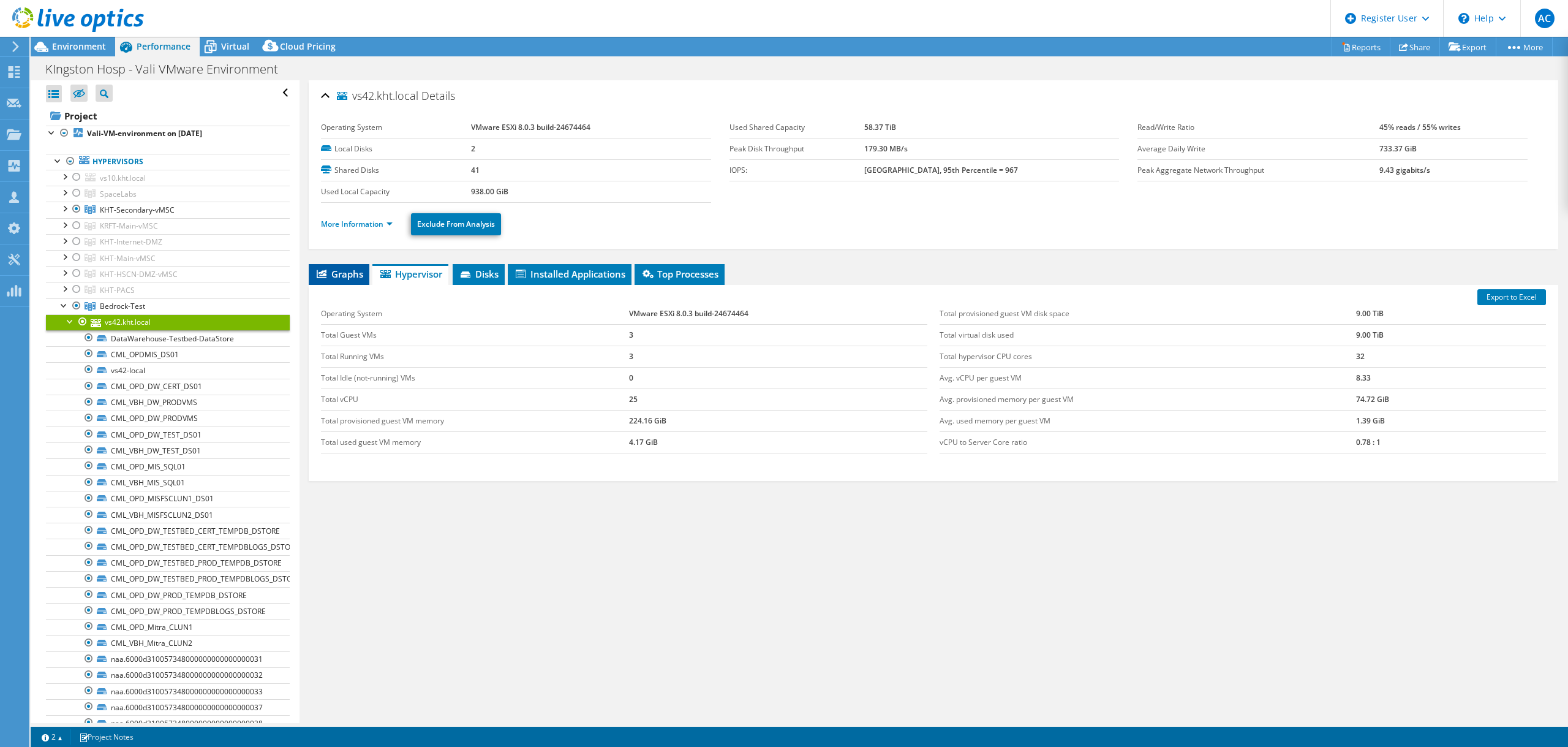
click at [347, 273] on span "Graphs" at bounding box center [339, 273] width 49 height 13
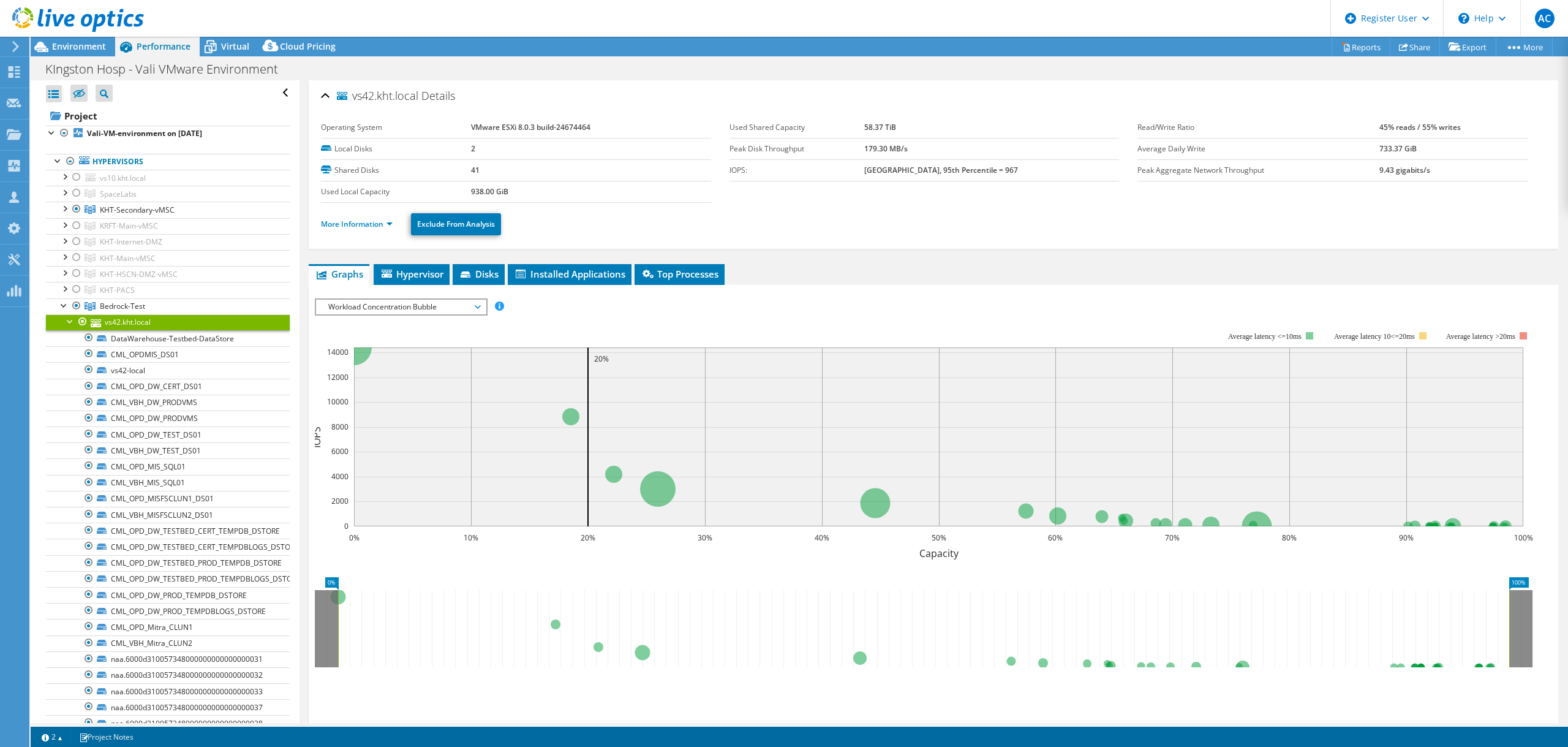
click at [387, 217] on li "More Information" at bounding box center [360, 224] width 79 height 13
click at [386, 222] on link "More Information" at bounding box center [356, 224] width 71 height 10
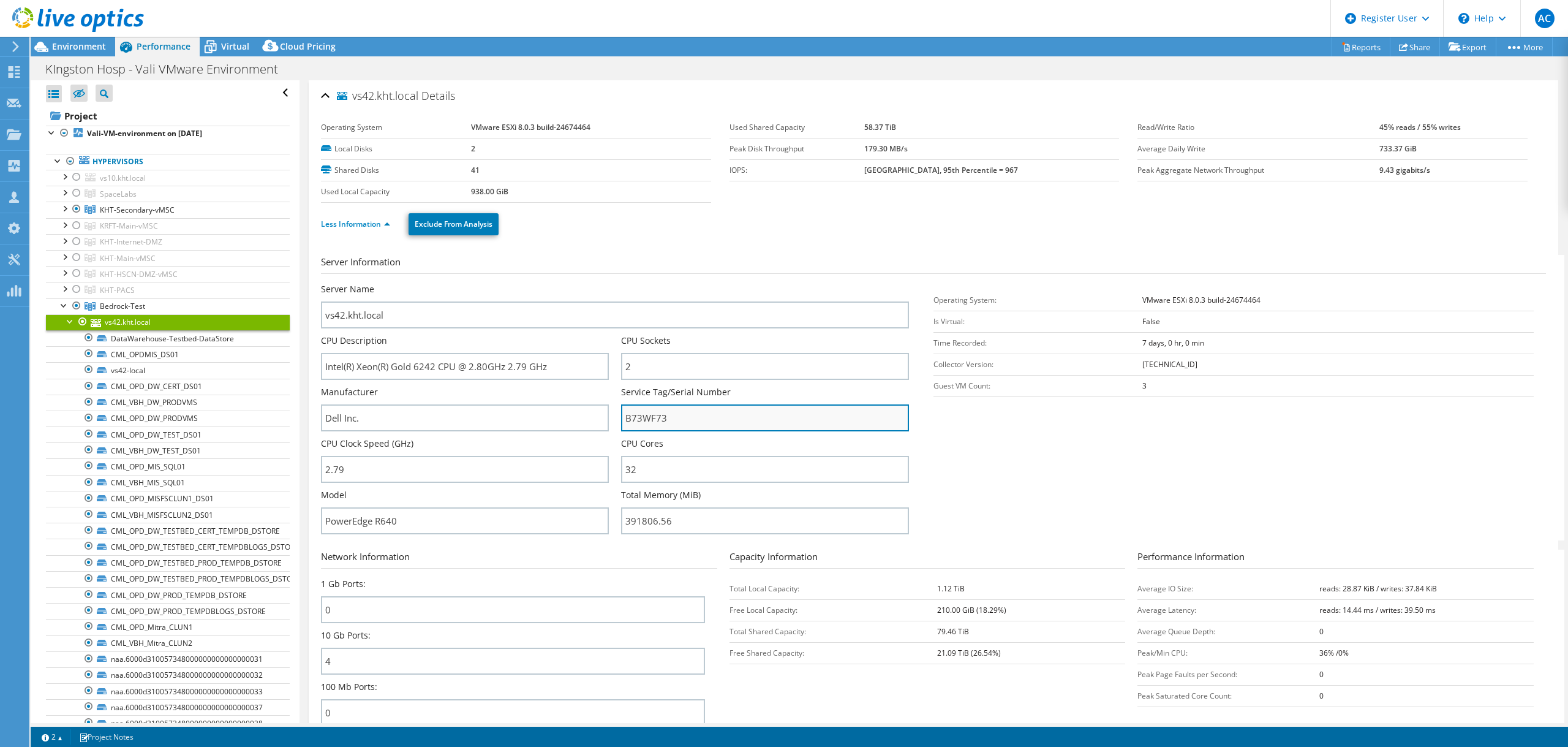
click at [653, 424] on input "B73WF73" at bounding box center [764, 418] width 288 height 27
click at [653, 422] on input "B73WF73" at bounding box center [764, 418] width 288 height 27
click at [1036, 411] on section "Server Information Server Name vs42.kht.local CPU Description Intel(R) Xeon(R) …" at bounding box center [936, 398] width 1231 height 286
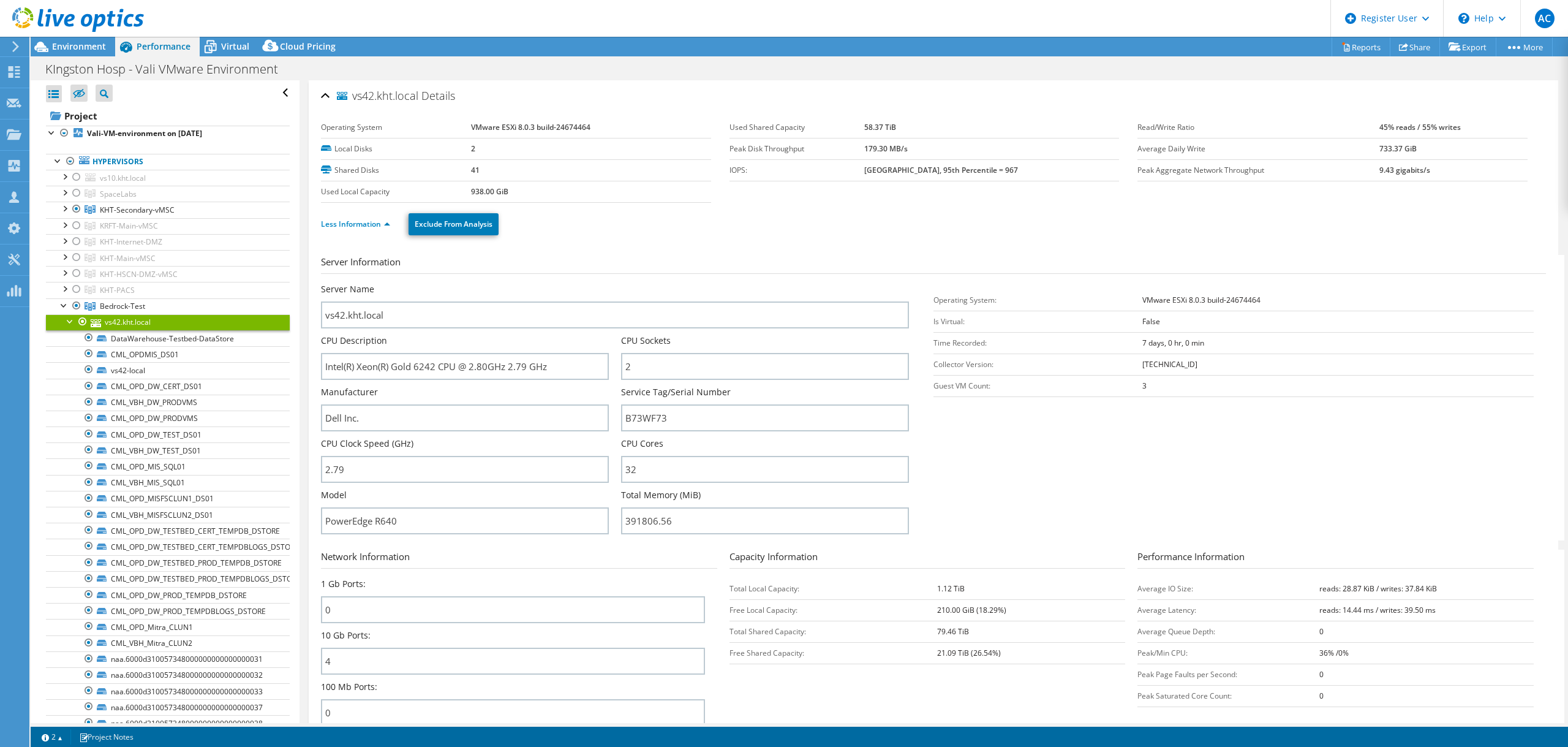
click at [67, 321] on div at bounding box center [70, 320] width 13 height 13
